Goal: Task Accomplishment & Management: Complete application form

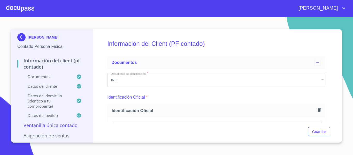
scroll to position [78, 0]
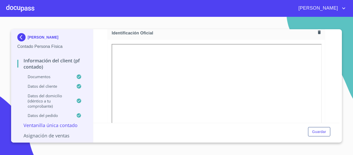
click at [20, 37] on img at bounding box center [22, 37] width 10 height 8
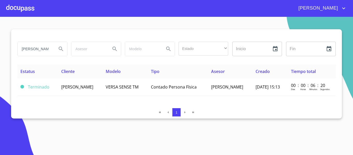
click at [51, 49] on input "[PERSON_NAME]" at bounding box center [35, 49] width 35 height 14
type input "h"
type input "yezmin"
click at [62, 50] on icon "Search" at bounding box center [61, 49] width 4 height 4
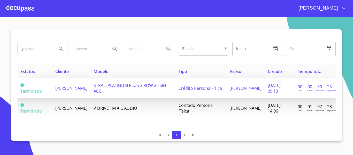
click at [129, 91] on td "XTRAIL PLATINUM PLUS 2 ROW 25 SIN ACC" at bounding box center [133, 88] width 85 height 20
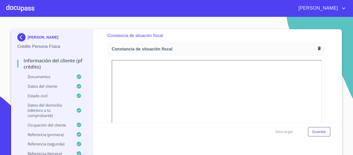
scroll to position [1449, 0]
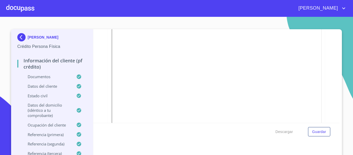
click at [16, 8] on div at bounding box center [20, 8] width 28 height 17
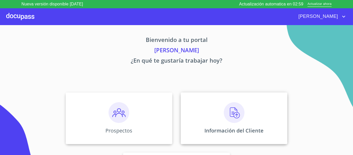
click at [187, 117] on div "Información del Cliente" at bounding box center [234, 118] width 107 height 52
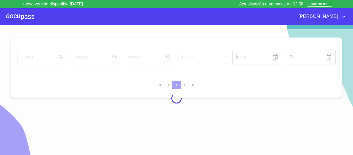
click at [320, 1] on div "Nueva versión disponible [DATE] Actualización automatica en 02:58 Actualizar ah…" at bounding box center [176, 4] width 323 height 8
click at [319, 5] on span "Actualizar ahora" at bounding box center [320, 4] width 24 height 5
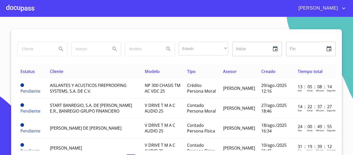
click at [25, 51] on input "search" at bounding box center [35, 49] width 35 height 14
type input "l"
type input "[PERSON_NAME]"
click at [60, 49] on icon "Search" at bounding box center [61, 49] width 4 height 4
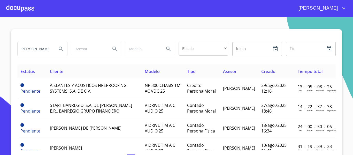
scroll to position [0, 0]
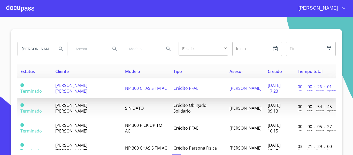
click at [149, 85] on span "NP 300 CHASIS TM AC" at bounding box center [146, 88] width 42 height 6
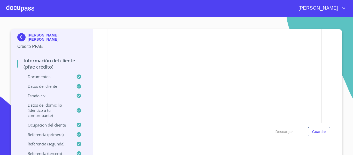
scroll to position [85, 0]
click at [18, 41] on img at bounding box center [22, 37] width 10 height 8
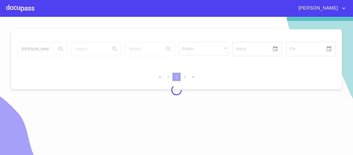
click at [36, 49] on div at bounding box center [176, 90] width 353 height 138
click at [42, 51] on div at bounding box center [176, 90] width 353 height 138
click at [39, 48] on div at bounding box center [176, 90] width 353 height 138
click at [39, 50] on div at bounding box center [176, 90] width 353 height 138
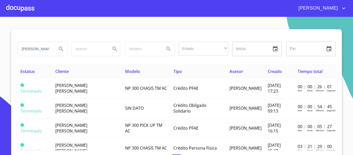
click at [41, 48] on input "LUIS EDUARDO" at bounding box center [35, 49] width 35 height 14
type input "L"
type input "SANDRA NOEMI"
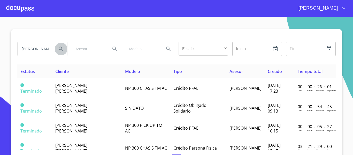
click at [58, 51] on icon "Search" at bounding box center [61, 49] width 6 height 6
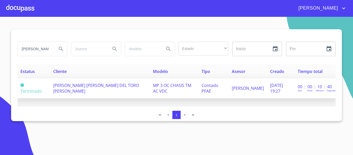
click at [122, 86] on td "SANDRA NOEMI DEL TORO RODRIGUEZ" at bounding box center [100, 88] width 100 height 20
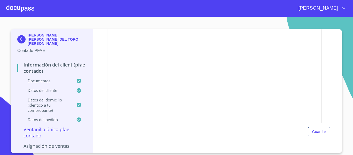
scroll to position [109, 0]
click at [22, 8] on div at bounding box center [20, 8] width 28 height 17
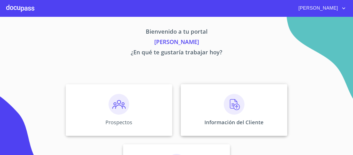
click at [222, 121] on p "Información del Cliente" at bounding box center [234, 122] width 59 height 7
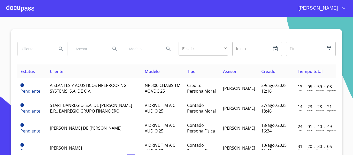
click at [32, 48] on input "search" at bounding box center [35, 49] width 35 height 14
type input "sergio hernandez ibarrra"
click at [58, 49] on icon "Search" at bounding box center [61, 49] width 6 height 6
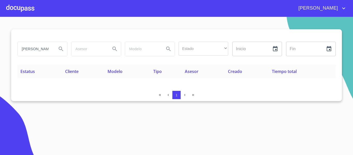
click at [22, 9] on div at bounding box center [20, 8] width 28 height 17
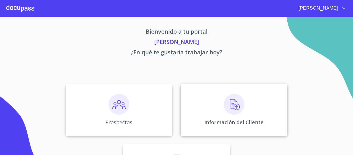
click at [199, 108] on div "Información del Cliente" at bounding box center [234, 110] width 107 height 52
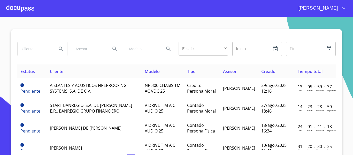
click at [32, 44] on input "search" at bounding box center [35, 49] width 35 height 14
type input "SERGIO HERNANDEZ IBARRA"
click at [58, 48] on icon "Search" at bounding box center [61, 49] width 6 height 6
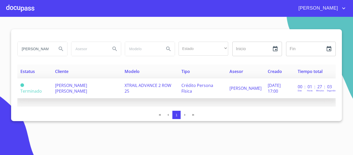
click at [182, 92] on span "Crédito Persona Física" at bounding box center [198, 88] width 32 height 11
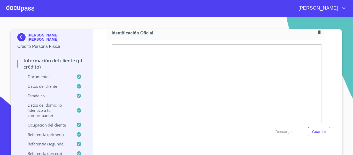
scroll to position [88, 0]
click at [336, 123] on div "Descargar Guardar" at bounding box center [216, 132] width 247 height 18
